Goal: Entertainment & Leisure: Consume media (video, audio)

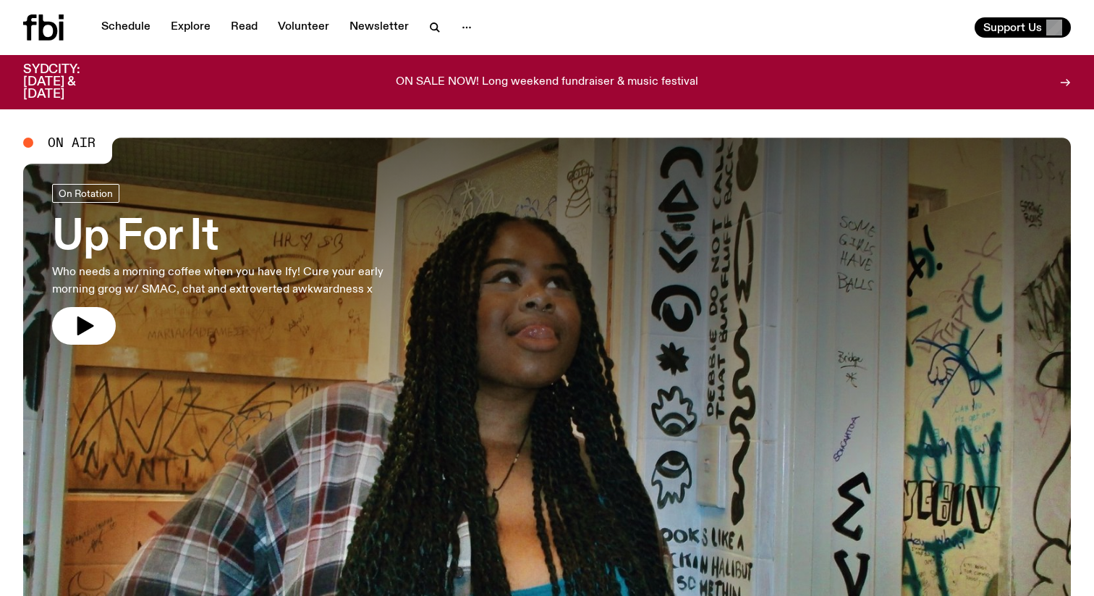
click at [181, 238] on h3 "Up For It" at bounding box center [237, 237] width 371 height 41
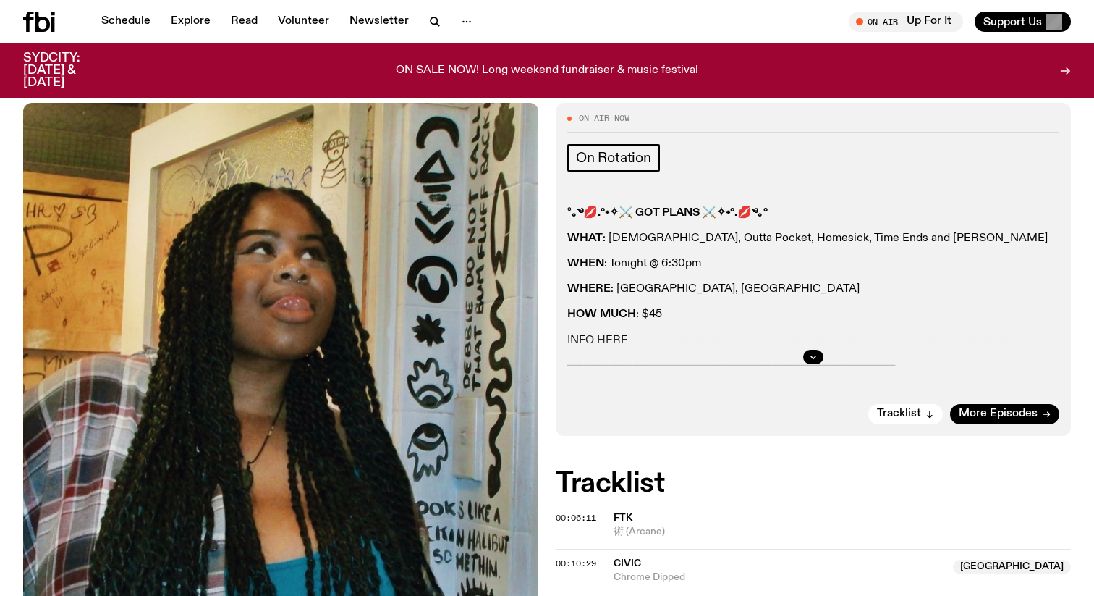
scroll to position [176, 0]
click at [995, 409] on span "More Episodes" at bounding box center [998, 414] width 79 height 11
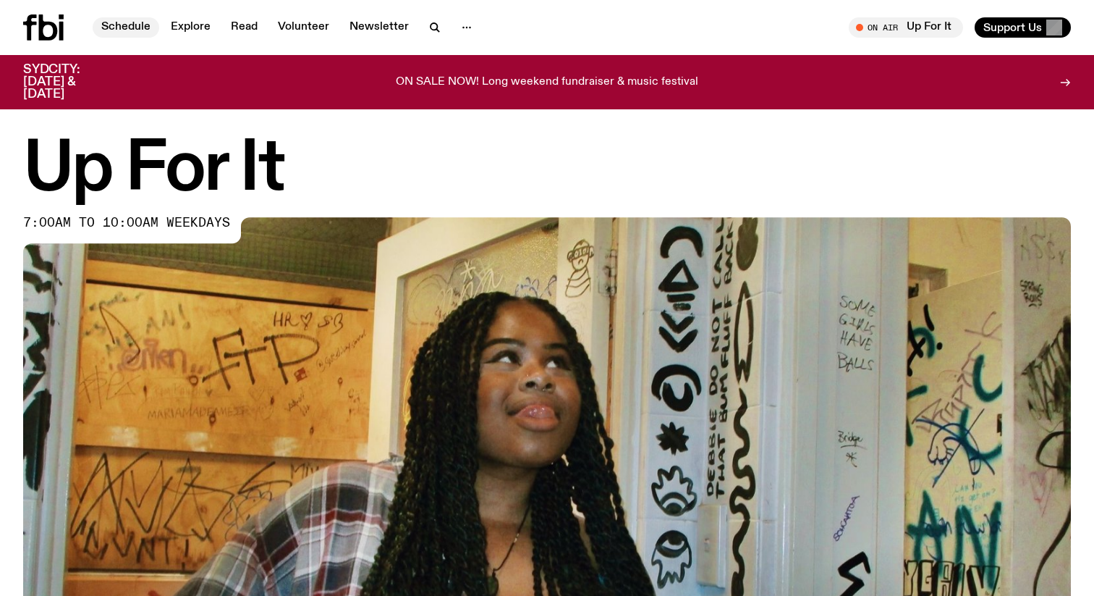
click at [138, 24] on link "Schedule" at bounding box center [126, 27] width 67 height 20
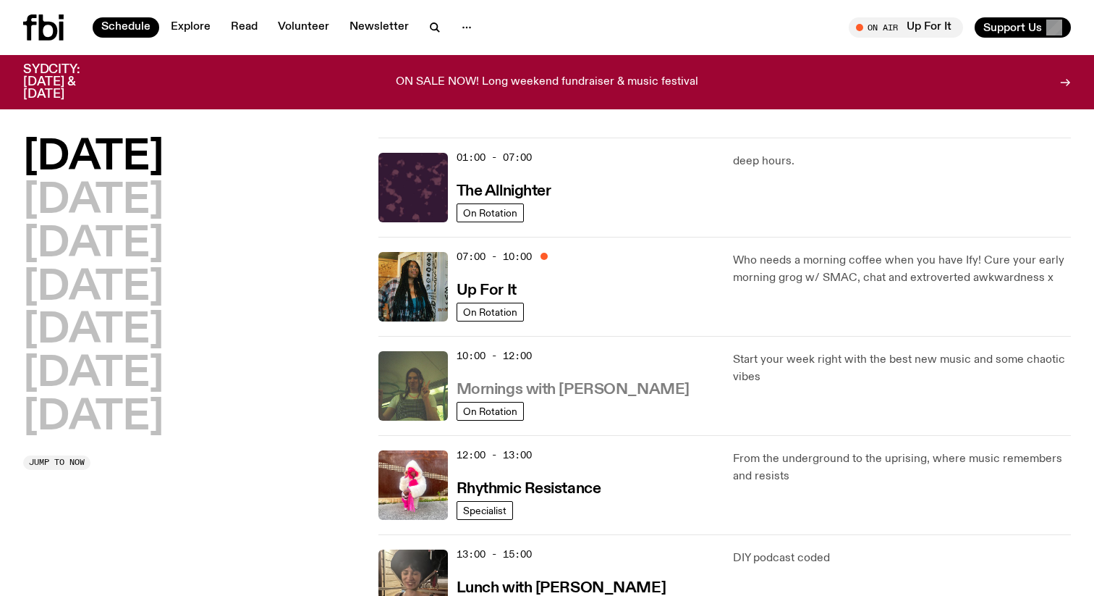
click at [568, 384] on h3 "Mornings with [PERSON_NAME]" at bounding box center [573, 389] width 233 height 15
